Goal: Navigation & Orientation: Find specific page/section

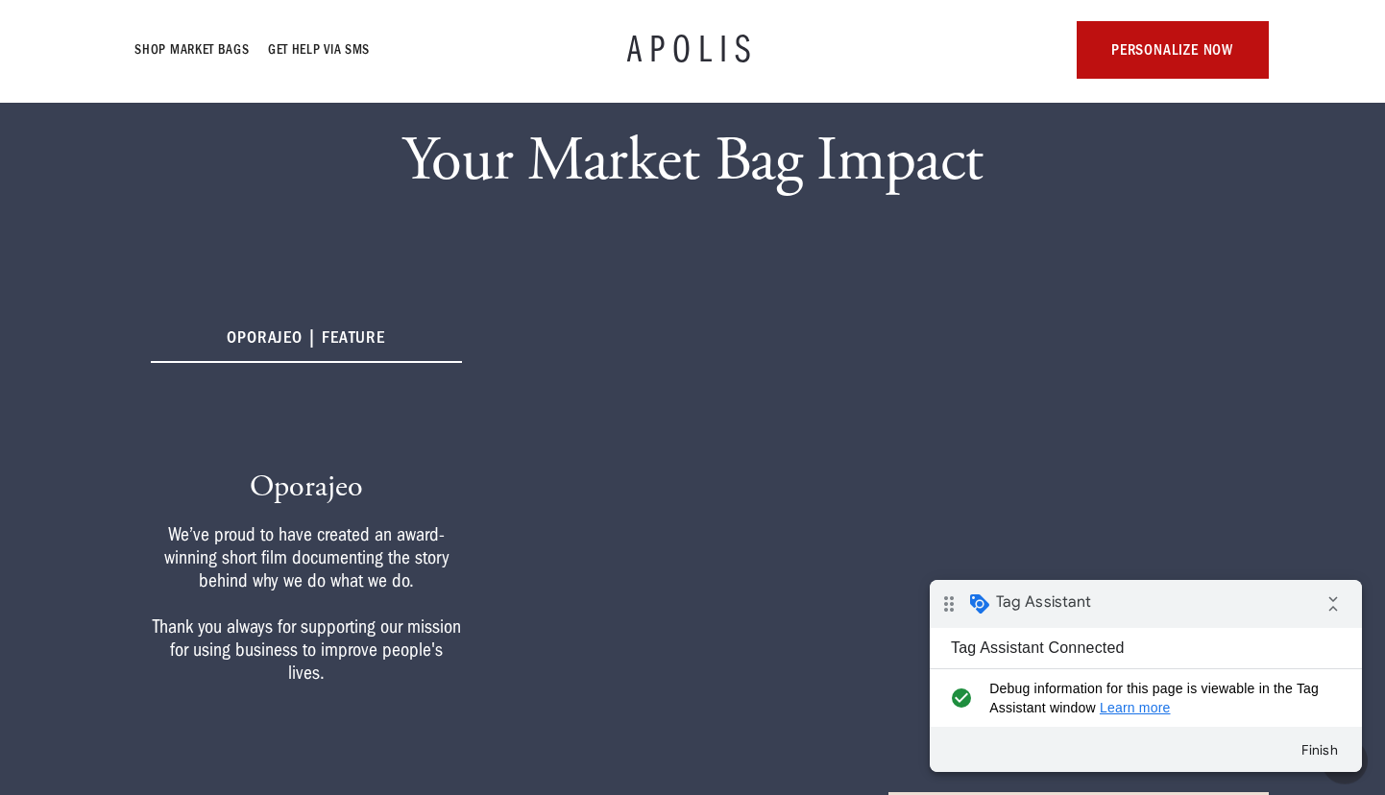
scroll to position [231, 0]
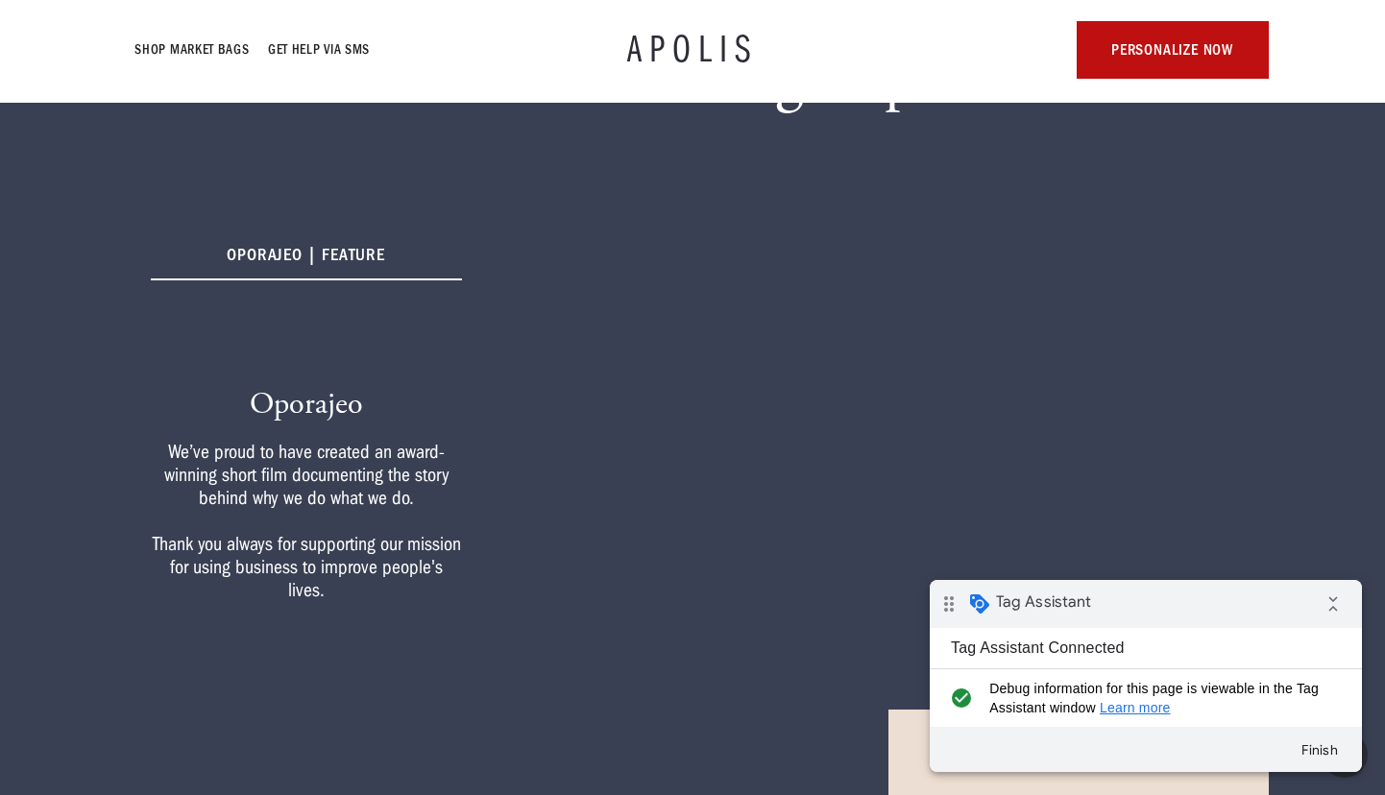
click at [350, 312] on div "oporajeo | FEATURE Oporajeo We’ve proud to have created an award-winning short …" at bounding box center [306, 422] width 380 height 427
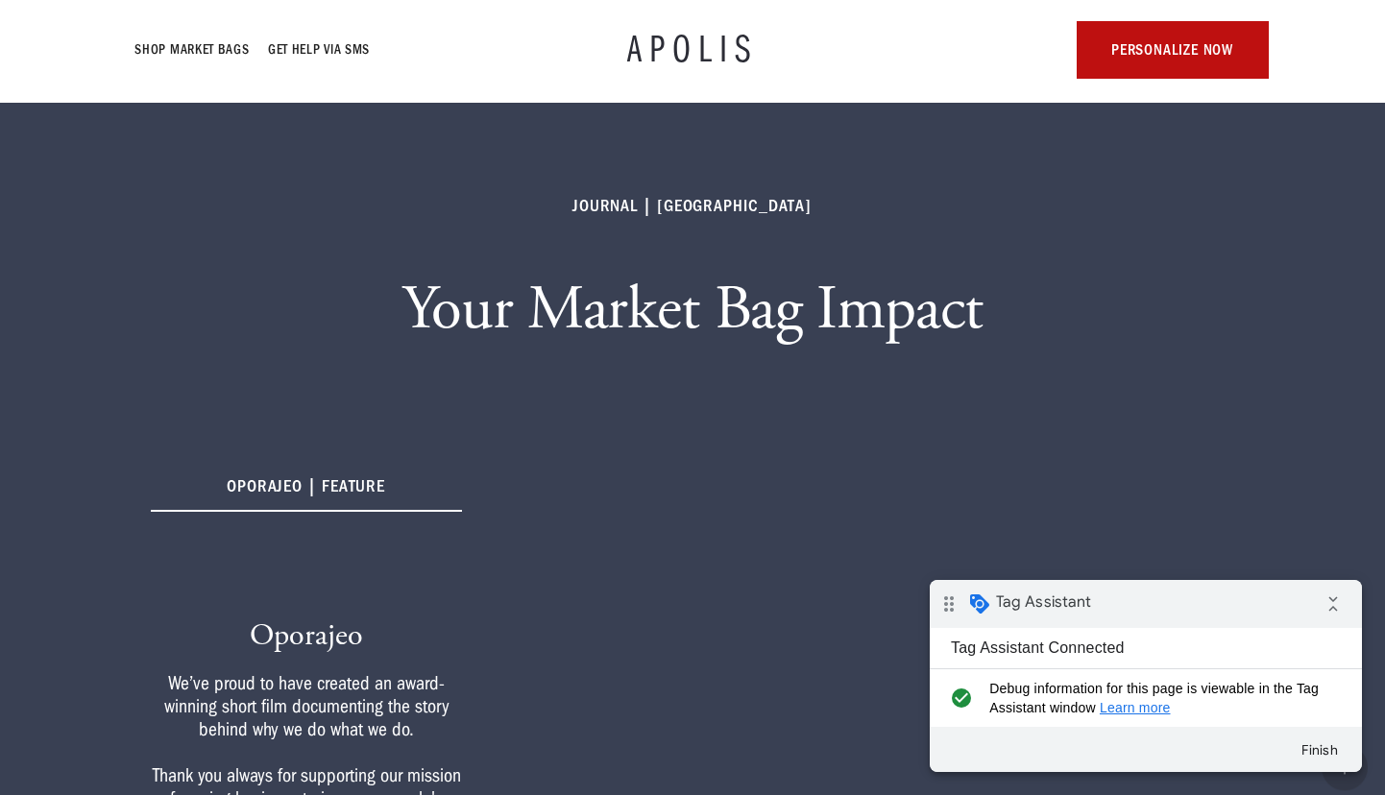
scroll to position [451, 0]
